Goal: Information Seeking & Learning: Learn about a topic

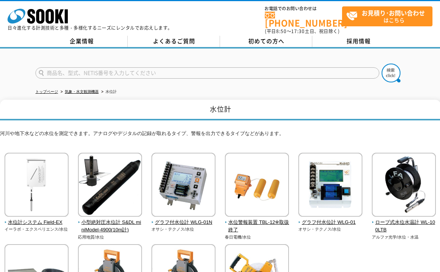
click at [201, 13] on div "株式会社 ソーキ spMenu 日々進化する計測技術と多種・多様化するニーズにレンタルでお応えします。 お電話でのお問い合わせは [PHONE_NUMBER]…" at bounding box center [220, 18] width 440 height 34
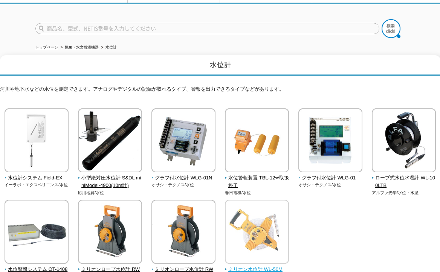
scroll to position [40, 0]
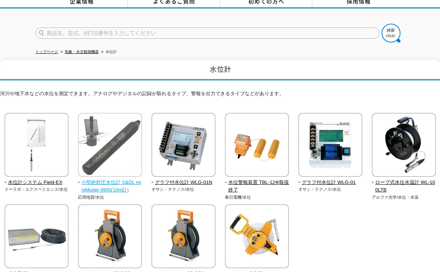
click at [110, 131] on img at bounding box center [110, 146] width 64 height 66
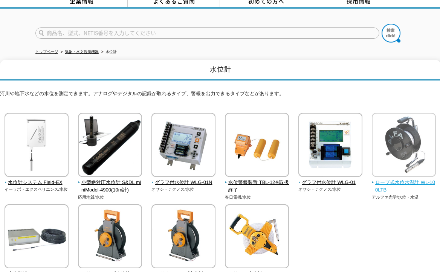
click at [401, 151] on img at bounding box center [404, 146] width 64 height 66
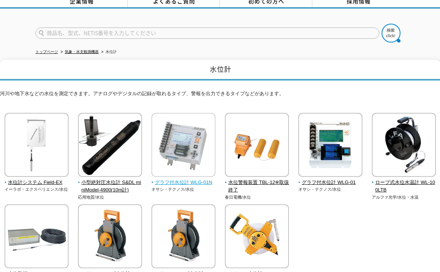
click at [197, 148] on img at bounding box center [183, 146] width 64 height 66
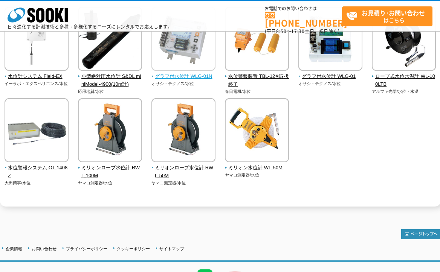
scroll to position [115, 0]
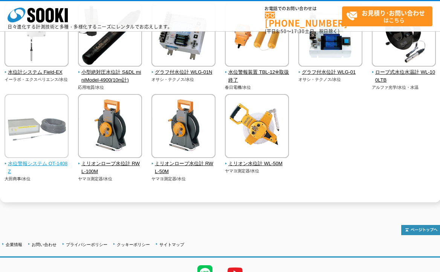
click at [35, 130] on img at bounding box center [37, 127] width 64 height 66
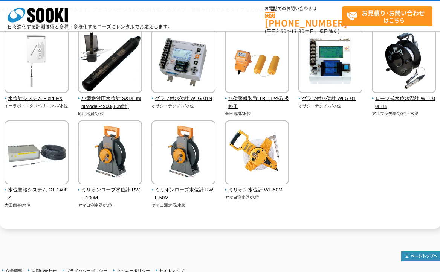
scroll to position [78, 0]
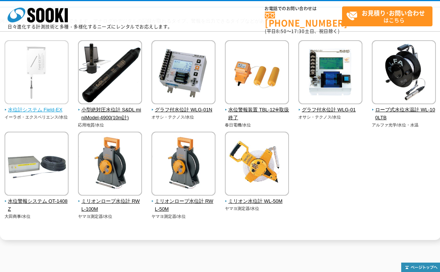
click at [55, 112] on span "水位計システム Field-EX" at bounding box center [37, 110] width 64 height 8
drag, startPoint x: 69, startPoint y: 109, endPoint x: 8, endPoint y: 110, distance: 61.4
click at [8, 110] on div "水位計システム Field-EX イーラボ・エクスペリエンス/水位 応用地質/水位" at bounding box center [220, 137] width 441 height 194
copy span "水位計システム Field-EX"
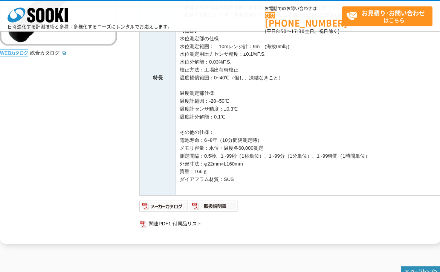
scroll to position [188, 0]
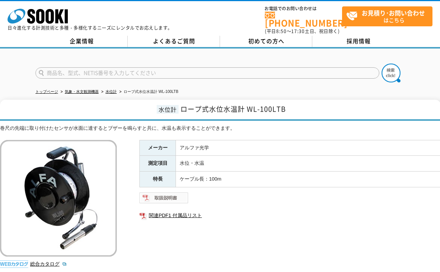
click at [169, 194] on img at bounding box center [163, 198] width 49 height 12
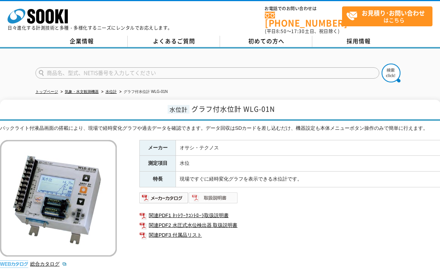
click at [220, 192] on img at bounding box center [213, 198] width 49 height 12
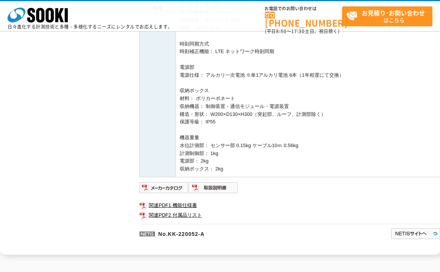
scroll to position [339, 0]
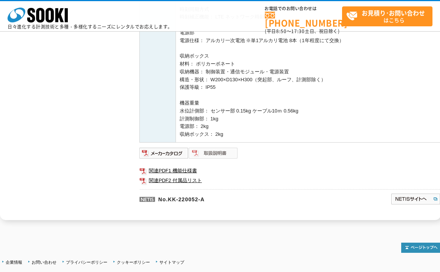
click at [220, 153] on img at bounding box center [213, 153] width 49 height 12
click at [170, 154] on img at bounding box center [163, 153] width 49 height 12
